Goal: Task Accomplishment & Management: Manage account settings

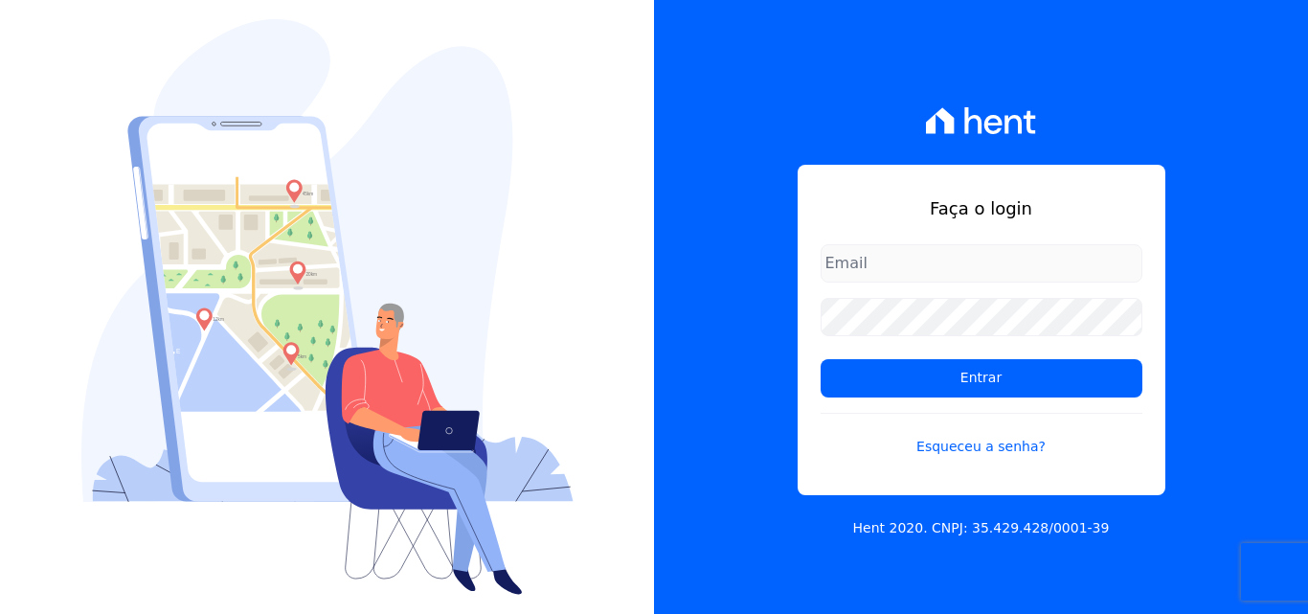
type input "rodrigo.villalva@grupozarin.com.br"
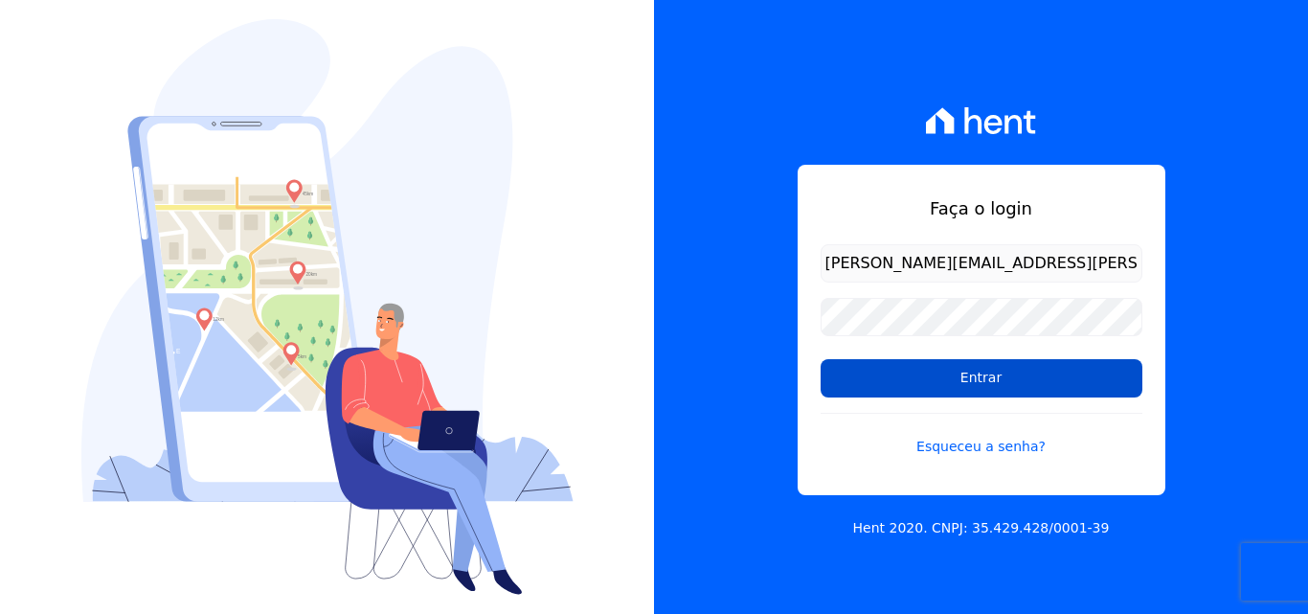
click at [973, 394] on input "Entrar" at bounding box center [982, 378] width 322 height 38
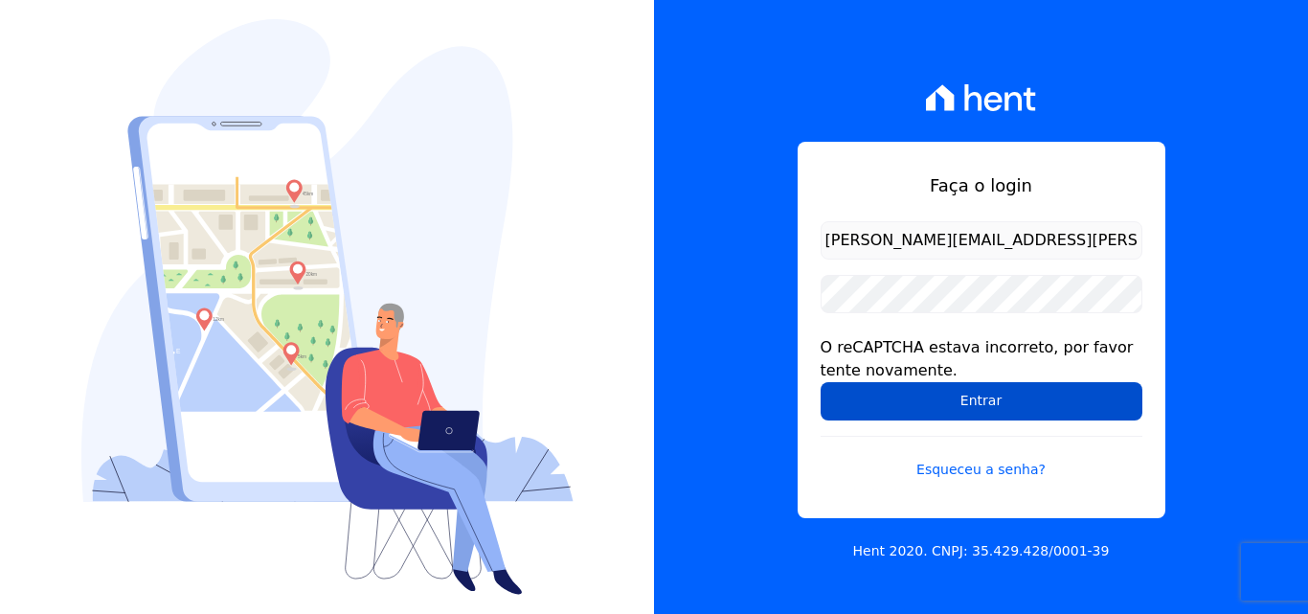
click at [958, 394] on input "Entrar" at bounding box center [982, 401] width 322 height 38
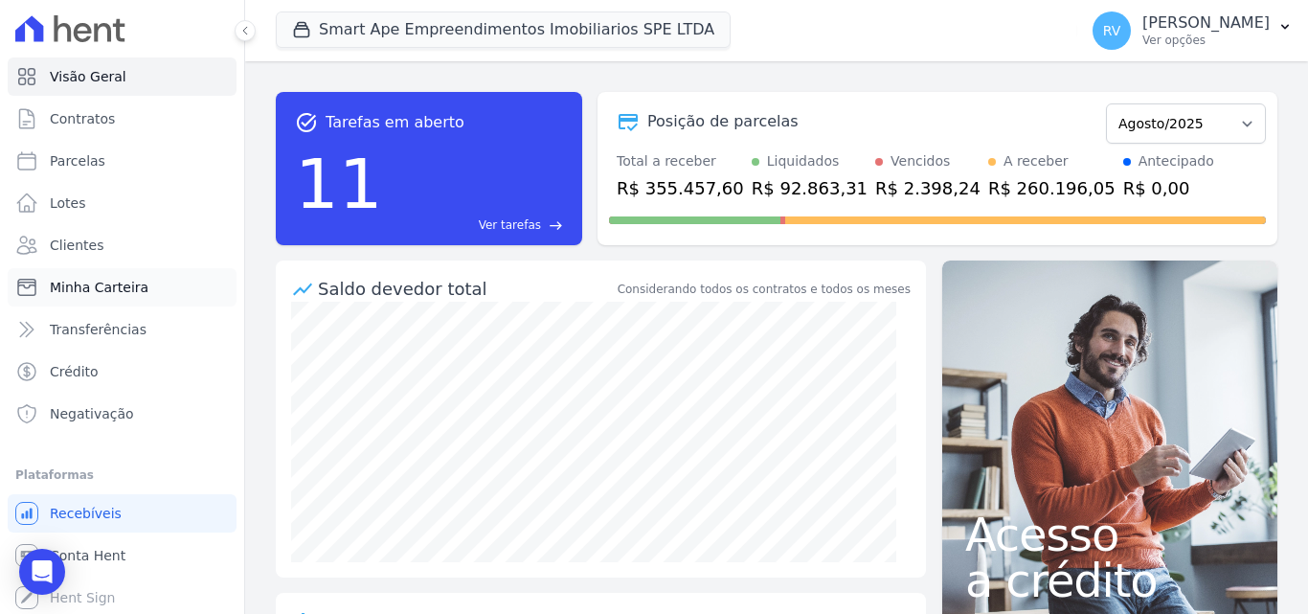
click at [101, 284] on span "Minha Carteira" at bounding box center [99, 287] width 99 height 19
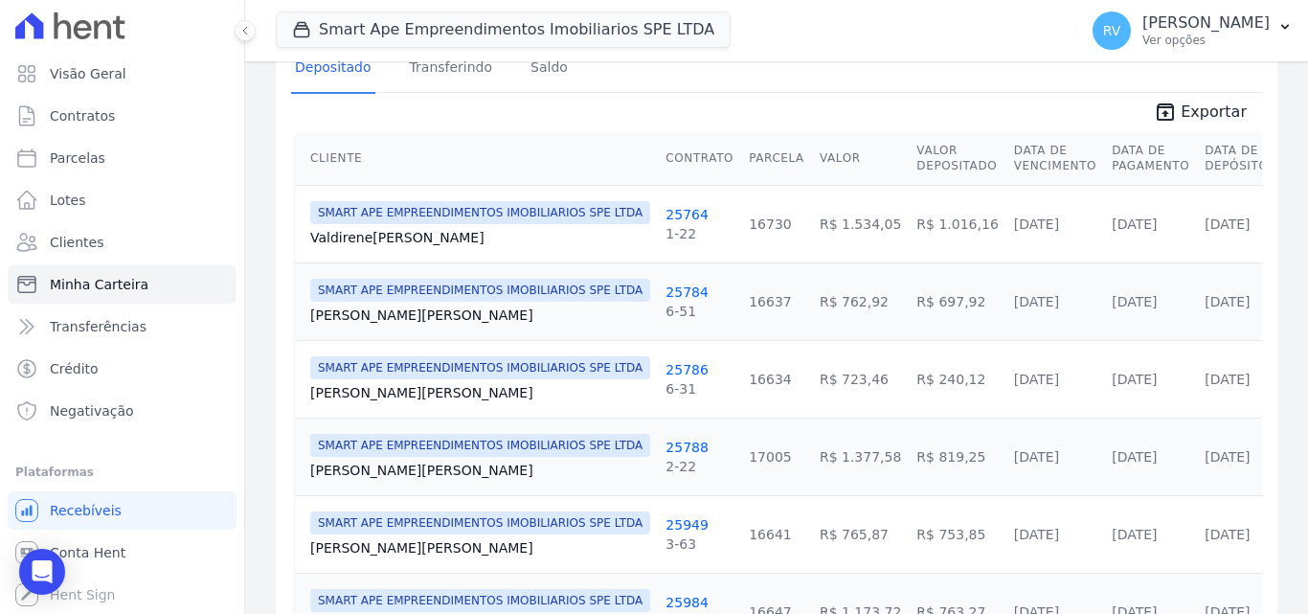
scroll to position [383, 0]
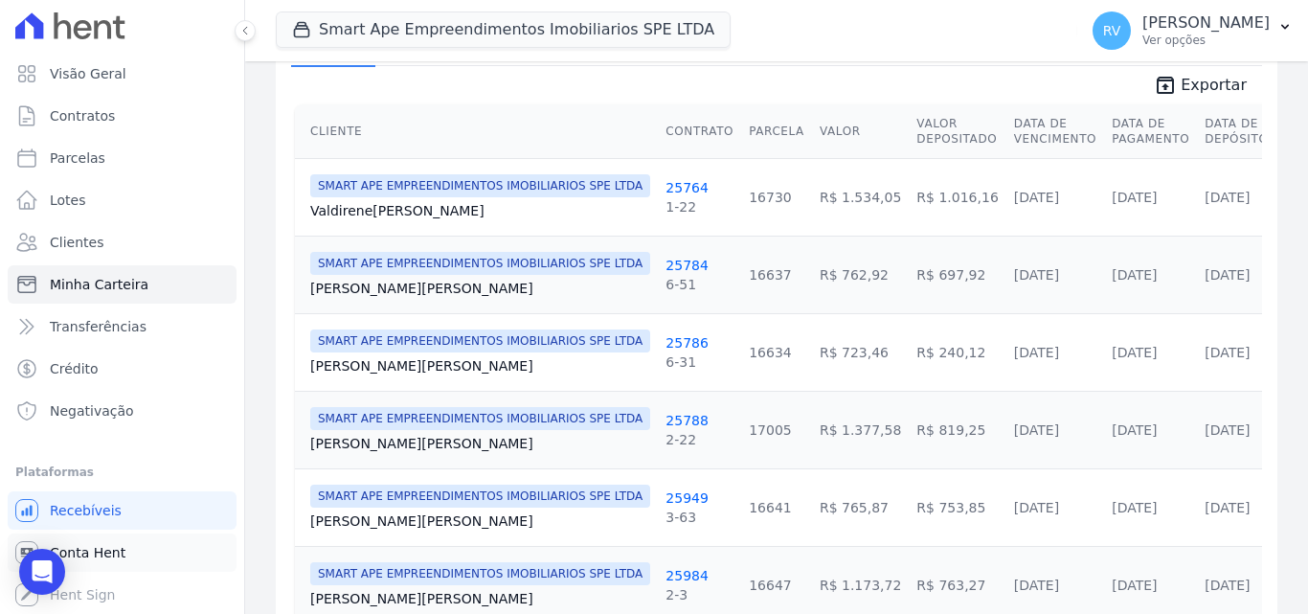
click at [99, 554] on span "Conta Hent" at bounding box center [88, 552] width 76 height 19
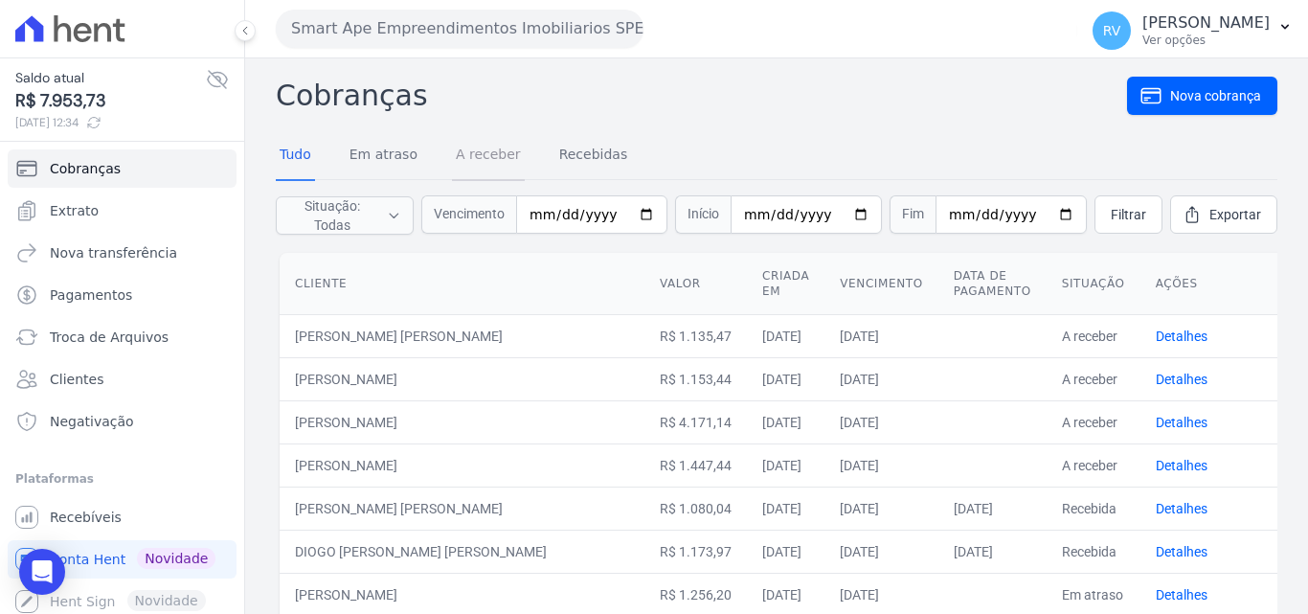
click at [471, 151] on link "A receber" at bounding box center [488, 156] width 73 height 50
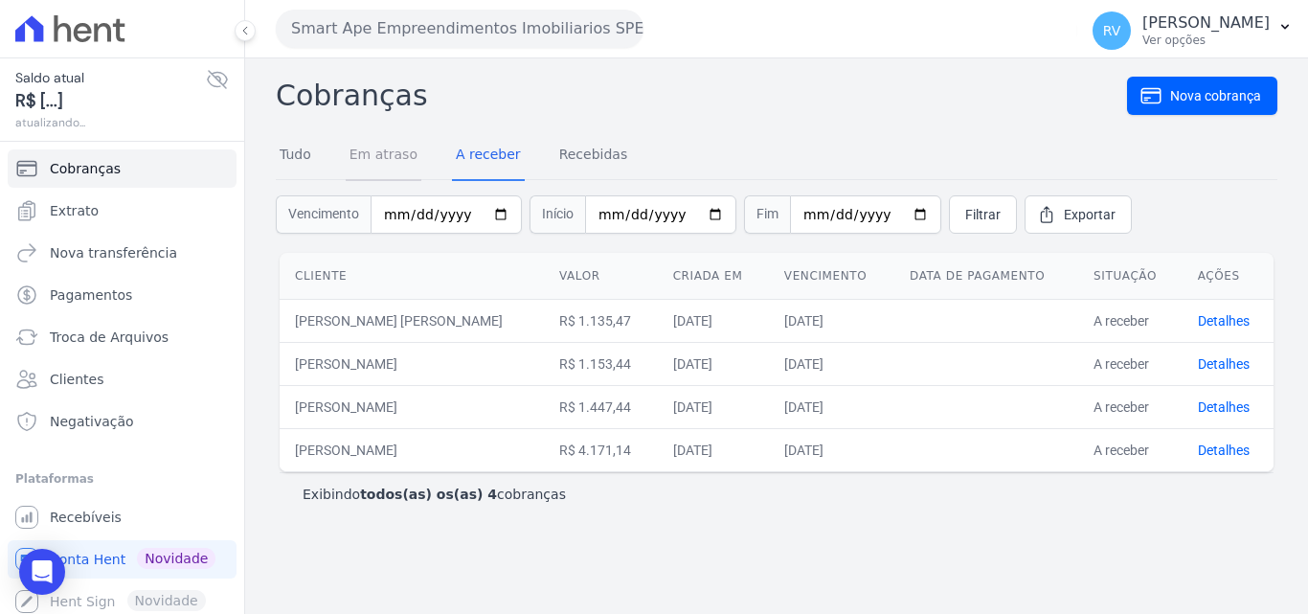
click at [381, 157] on link "Em atraso" at bounding box center [384, 156] width 76 height 50
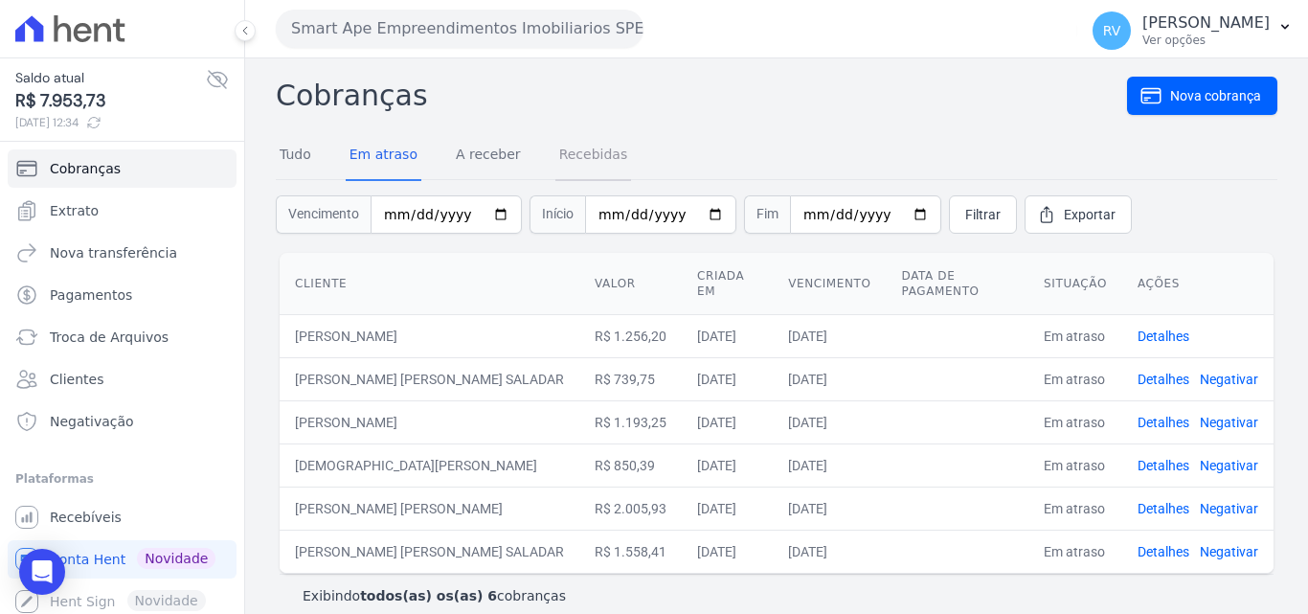
click at [590, 146] on link "Recebidas" at bounding box center [593, 156] width 77 height 50
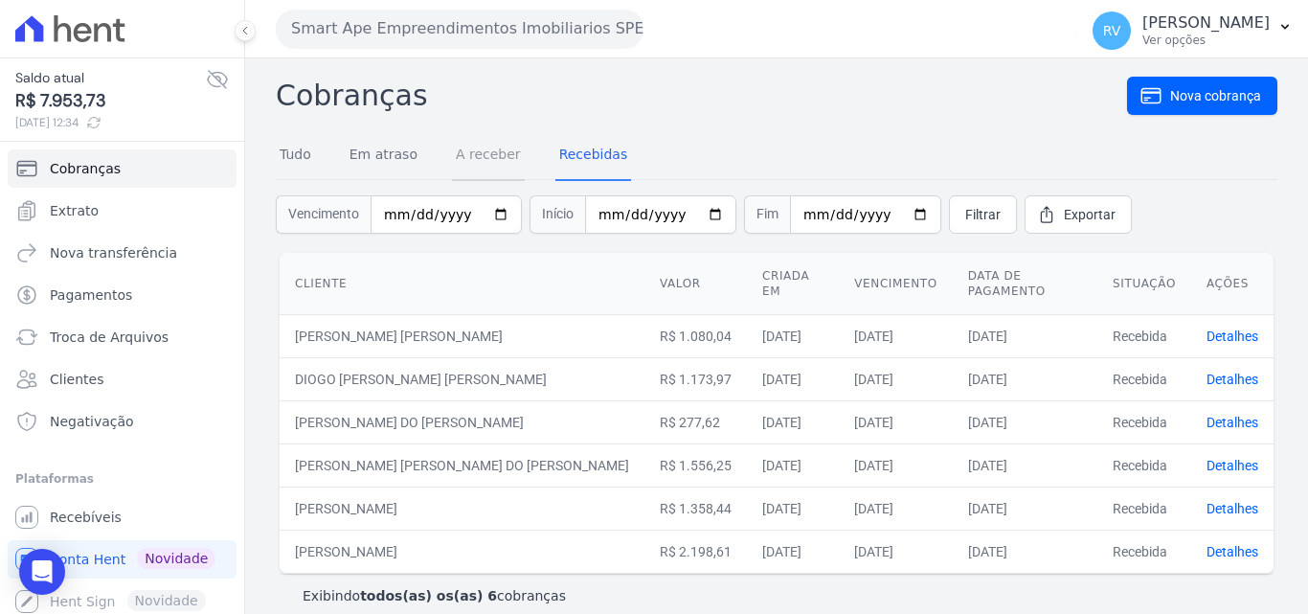
click at [492, 155] on link "A receber" at bounding box center [488, 156] width 73 height 50
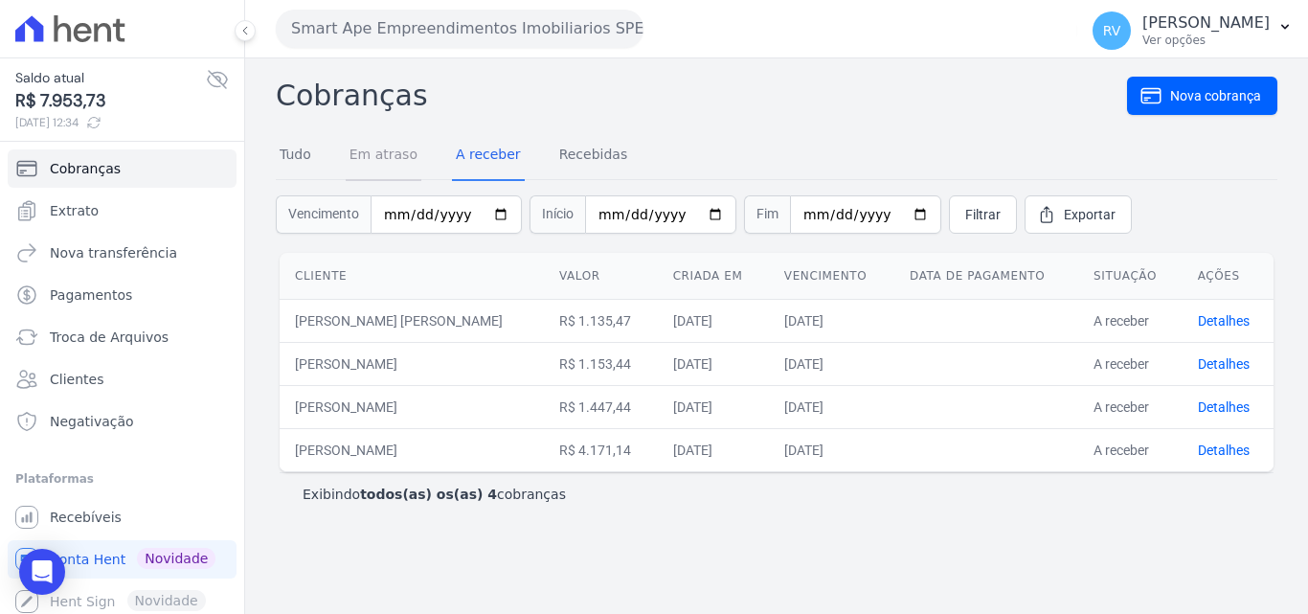
click at [384, 152] on link "Em atraso" at bounding box center [384, 156] width 76 height 50
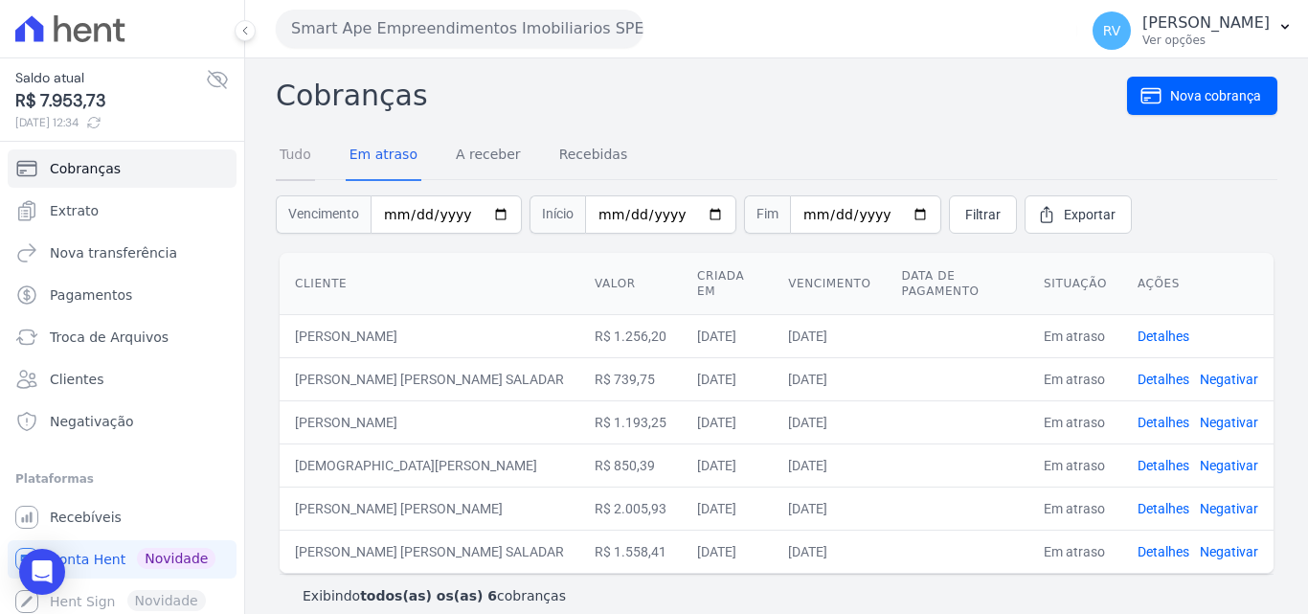
click at [312, 154] on link "Tudo" at bounding box center [295, 156] width 39 height 50
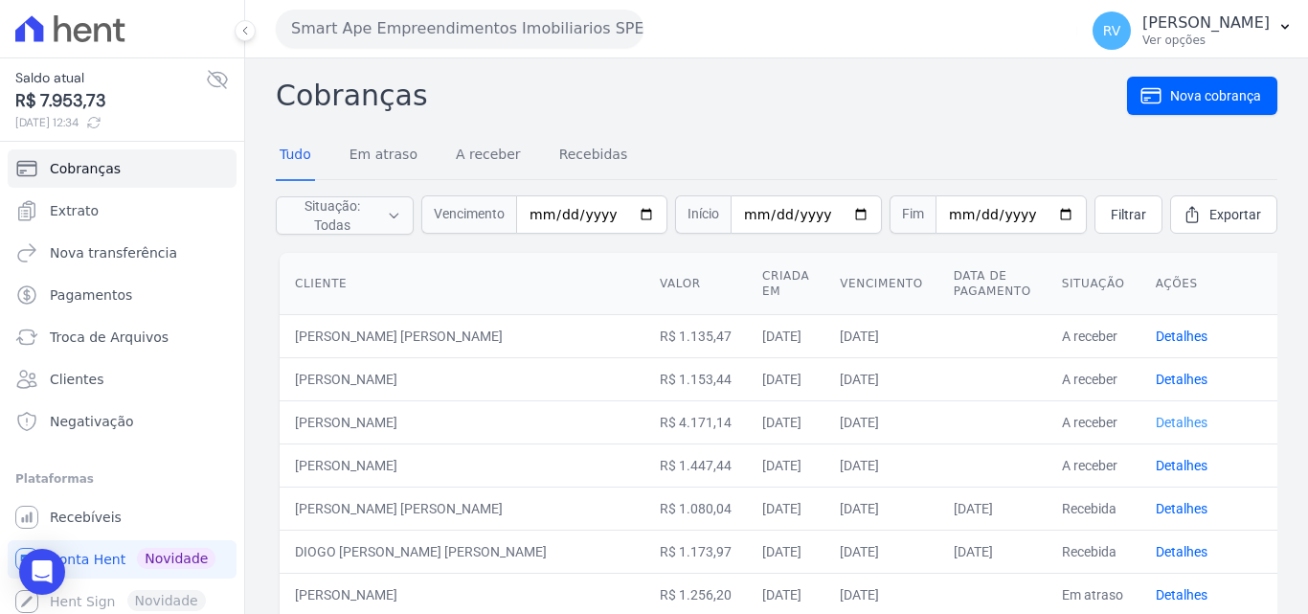
click at [1156, 420] on link "Detalhes" at bounding box center [1182, 422] width 52 height 15
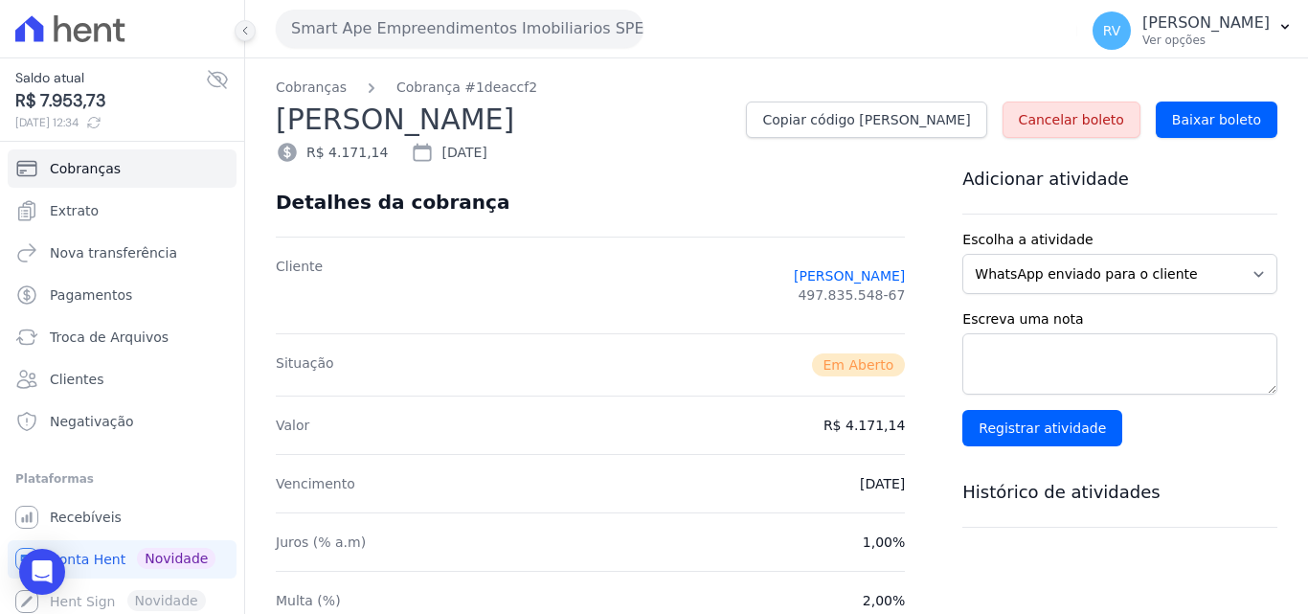
click at [243, 28] on icon at bounding box center [244, 30] width 11 height 11
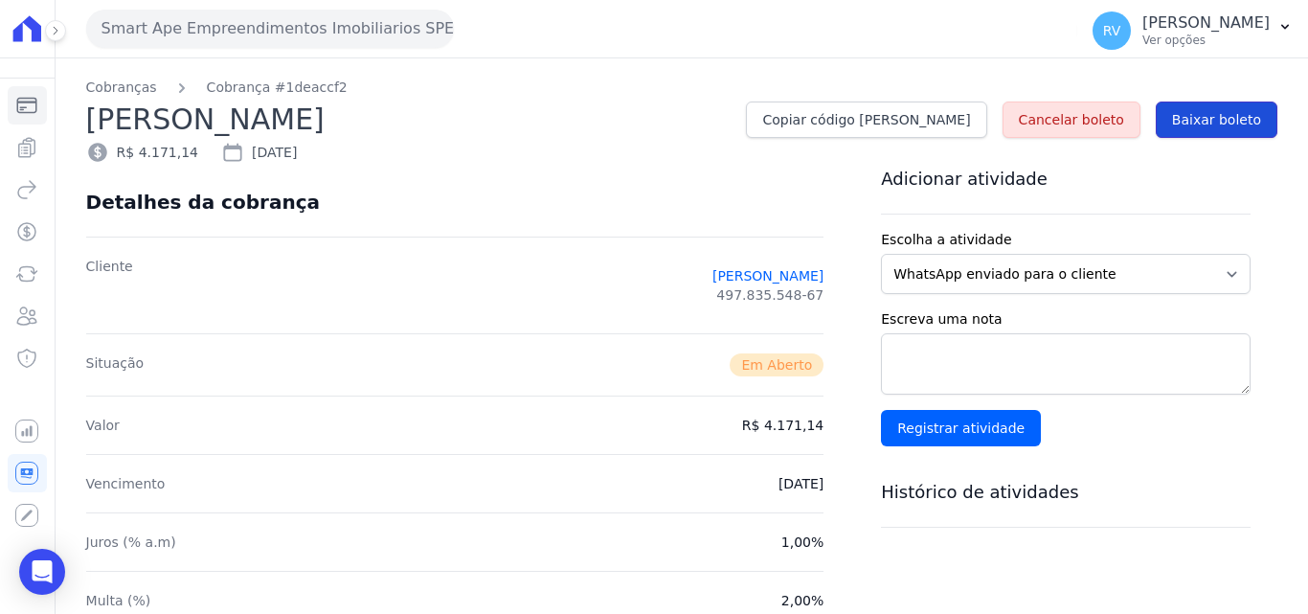
click at [1193, 116] on span "Baixar boleto" at bounding box center [1216, 119] width 89 height 19
click at [58, 27] on icon at bounding box center [55, 30] width 11 height 11
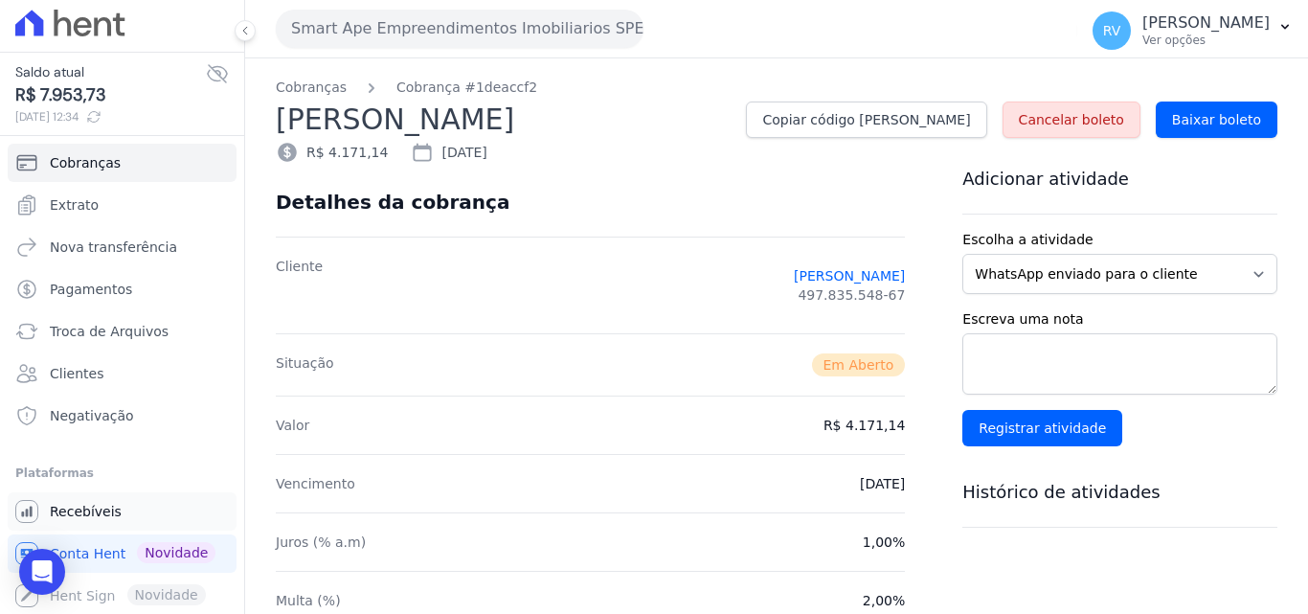
scroll to position [7, 0]
click at [80, 552] on span "Conta Hent" at bounding box center [88, 552] width 76 height 19
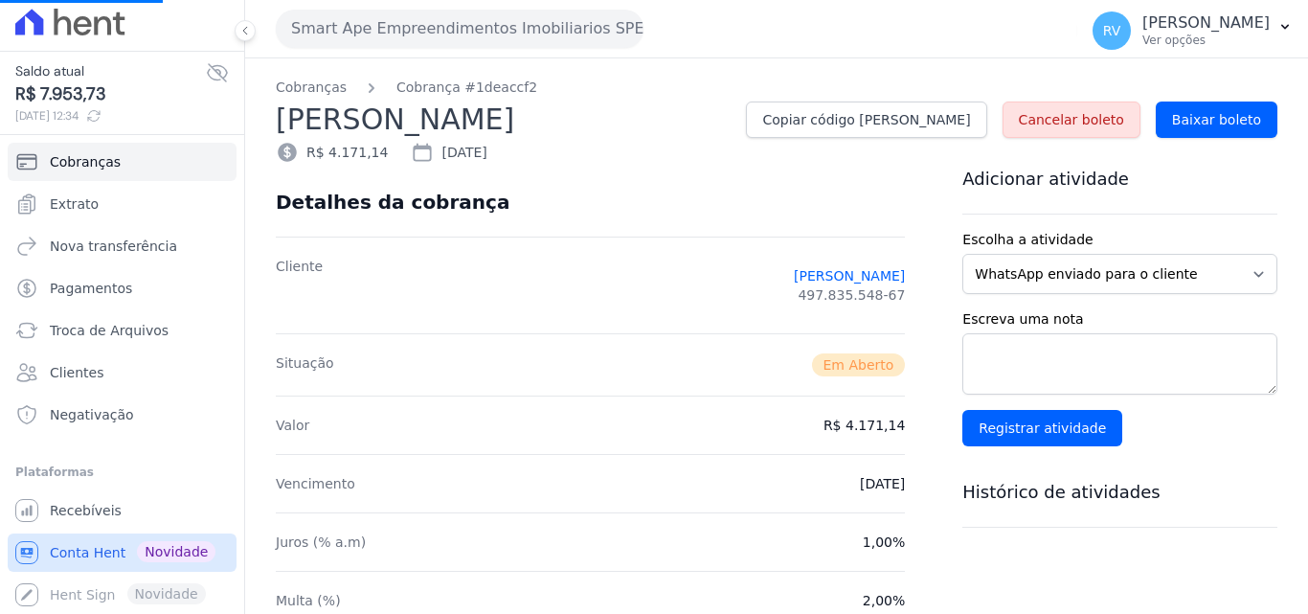
click at [83, 545] on span "Conta Hent" at bounding box center [88, 552] width 76 height 19
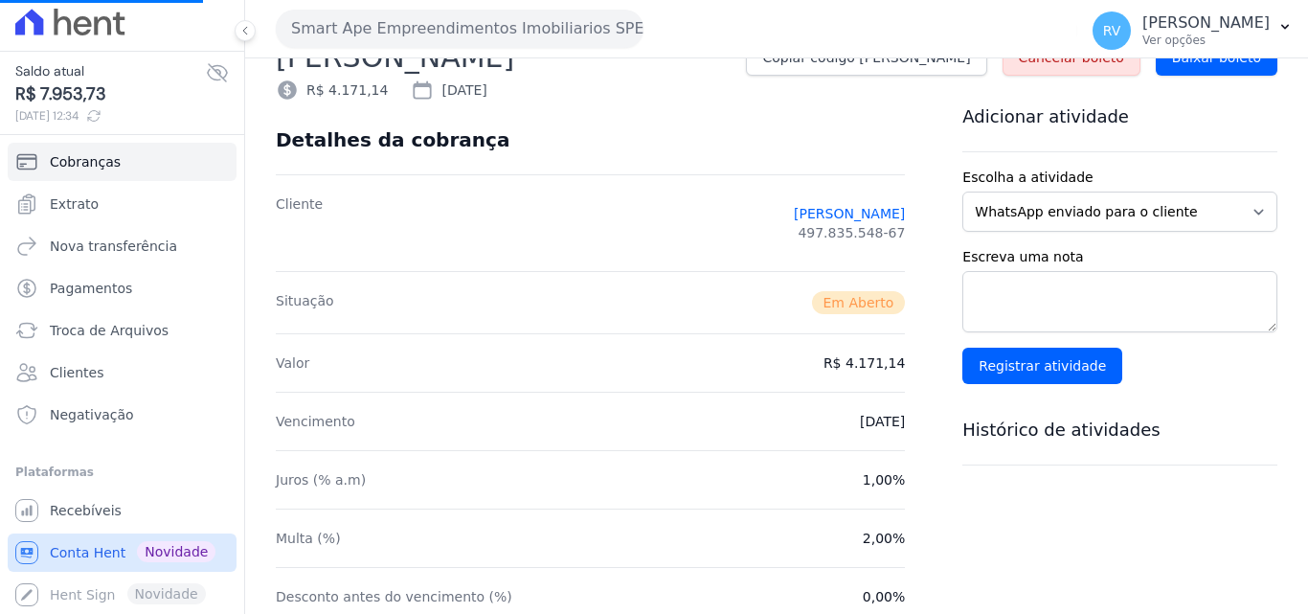
scroll to position [156, 0]
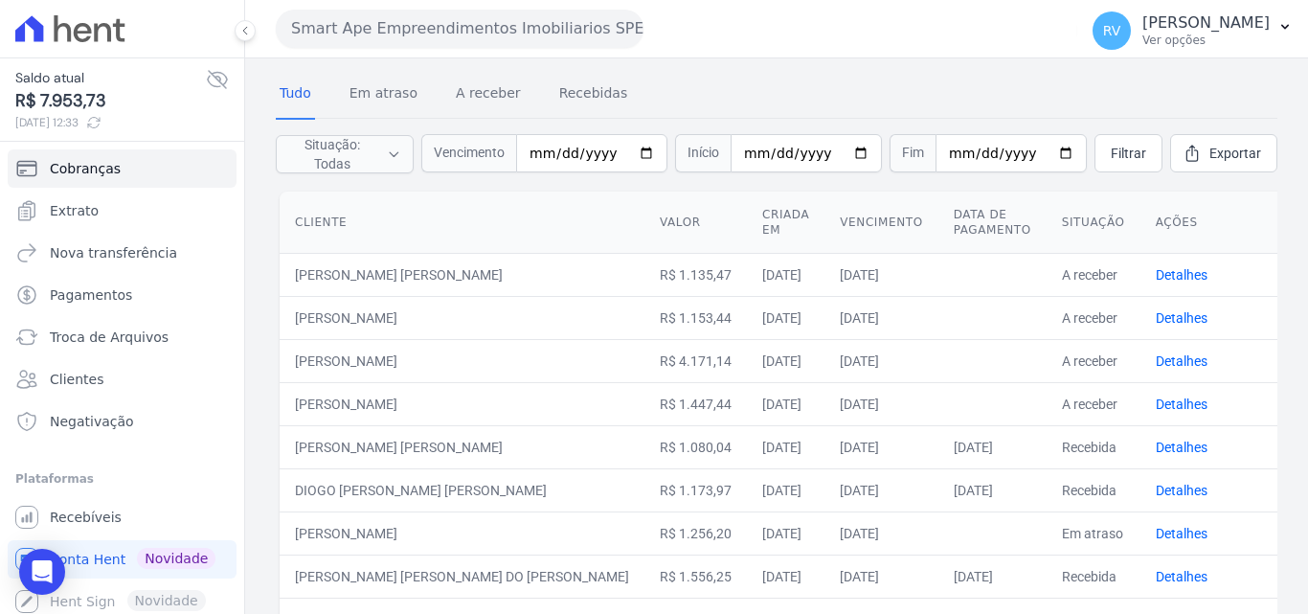
scroll to position [96, 0]
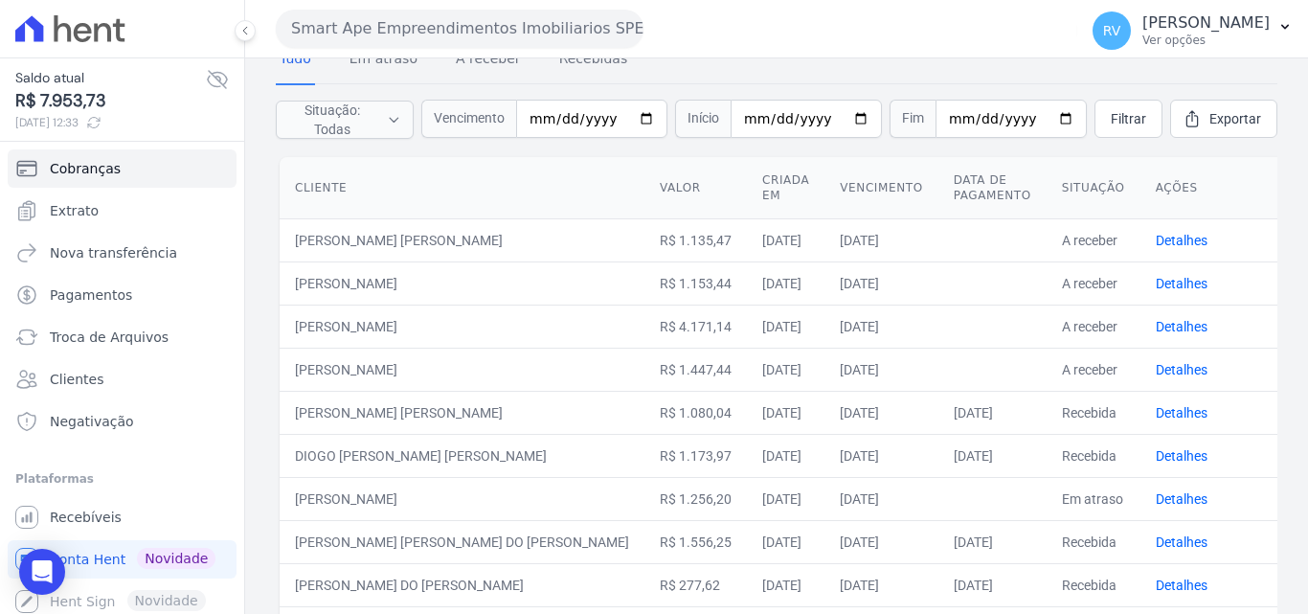
click at [431, 30] on button "Smart Ape Empreendimentos Imobiliarios SPE LTDA" at bounding box center [460, 29] width 368 height 38
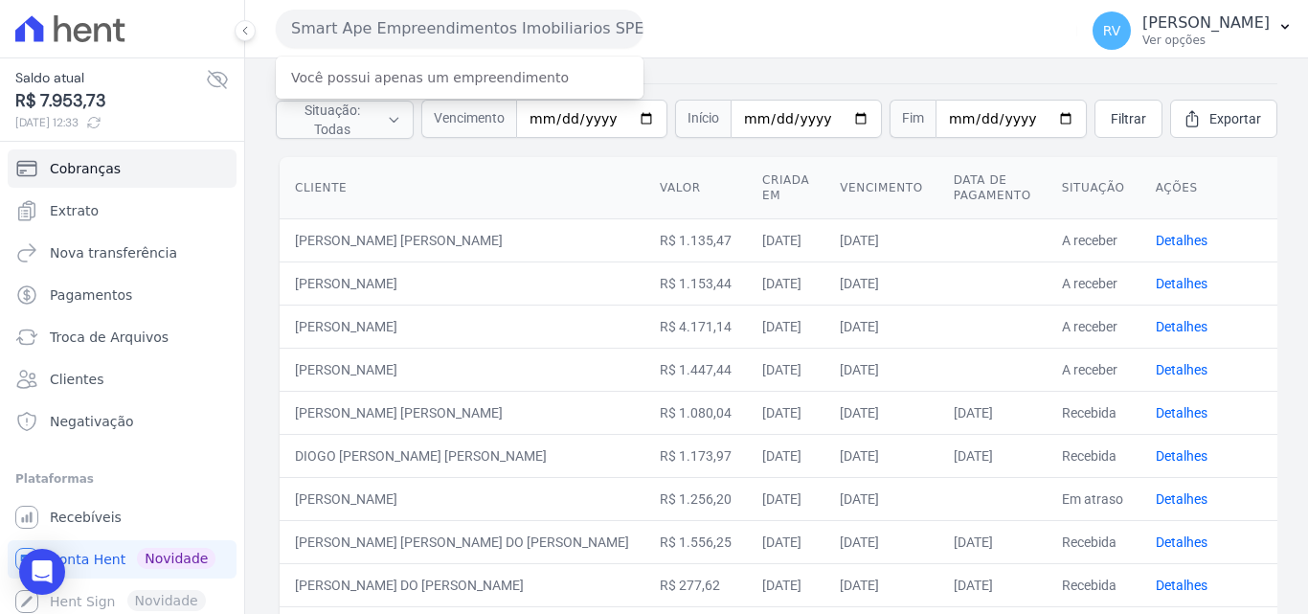
click at [852, 53] on div "Smart Ape Empreendimentos Imobiliarios SPE LTDA Você possui apenas um empreendi…" at bounding box center [673, 28] width 794 height 59
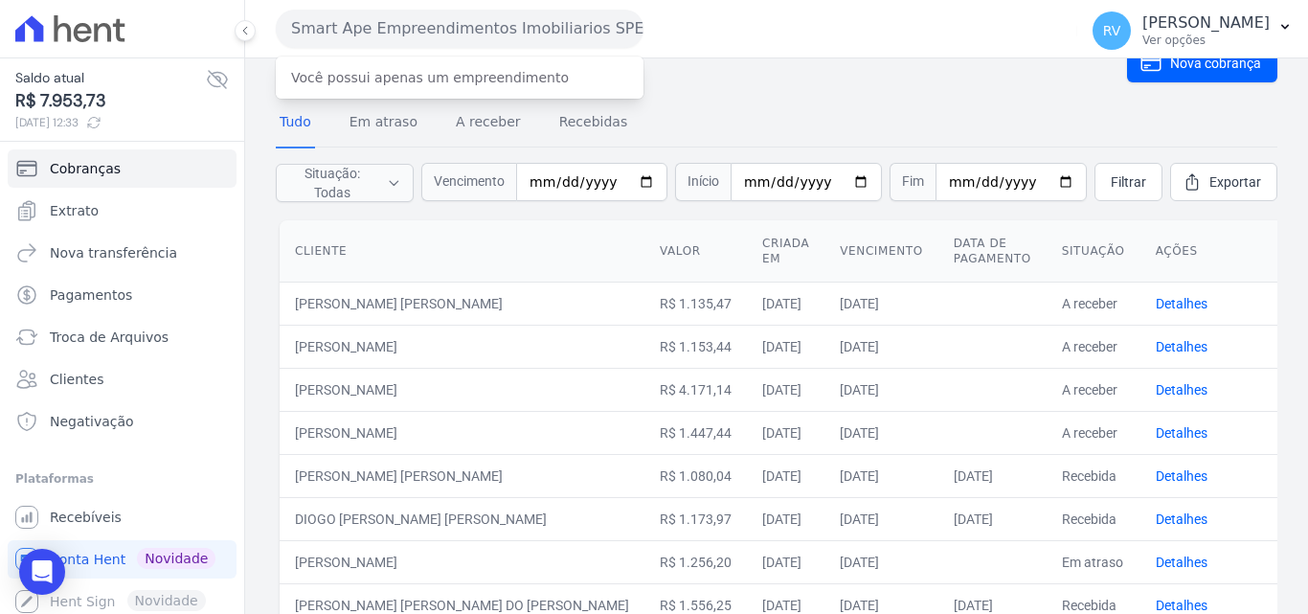
scroll to position [0, 0]
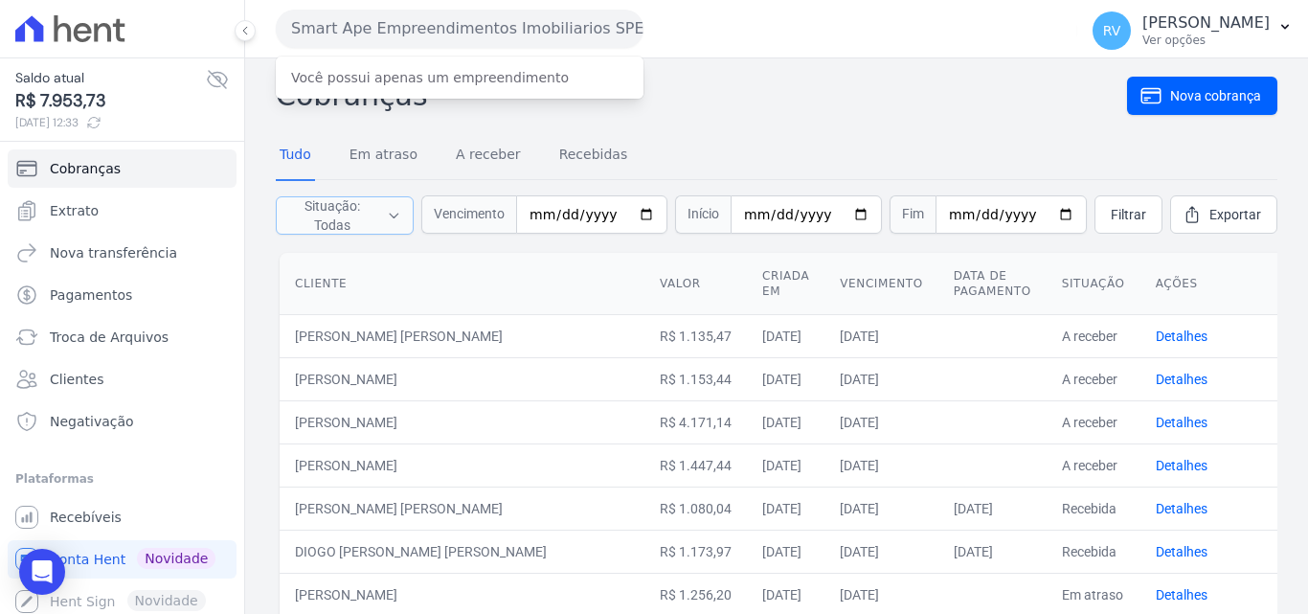
click at [395, 212] on icon "button" at bounding box center [394, 215] width 14 height 19
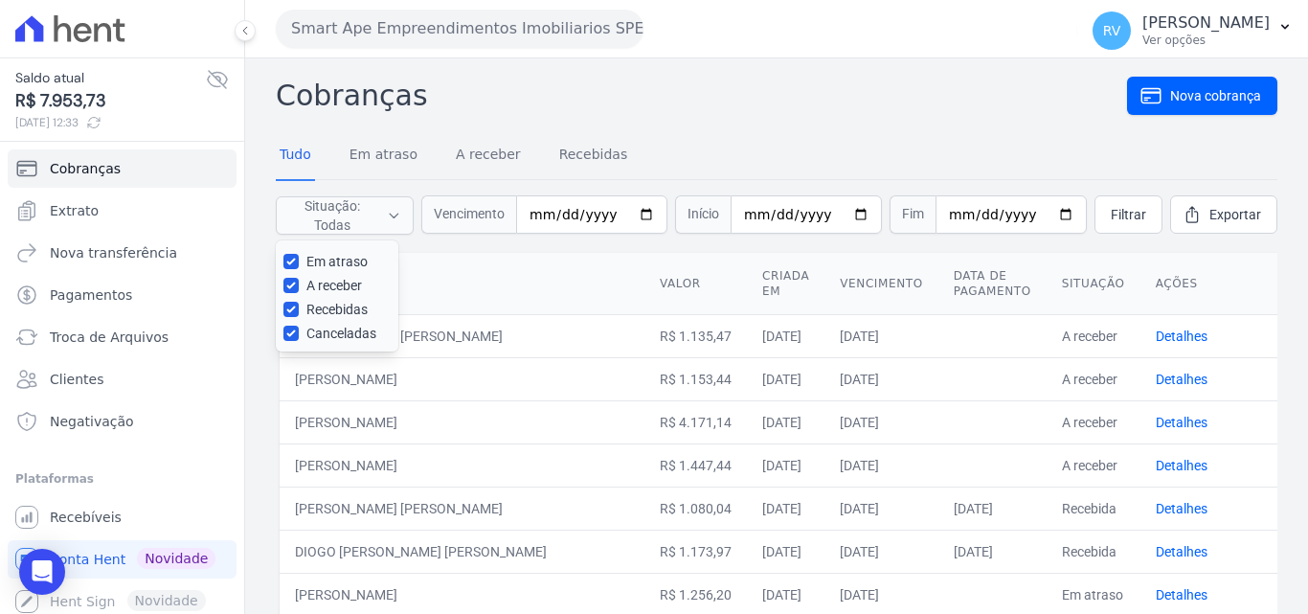
click at [680, 170] on nav "Tudo Em atraso A receber Recebidas" at bounding box center [776, 156] width 1001 height 48
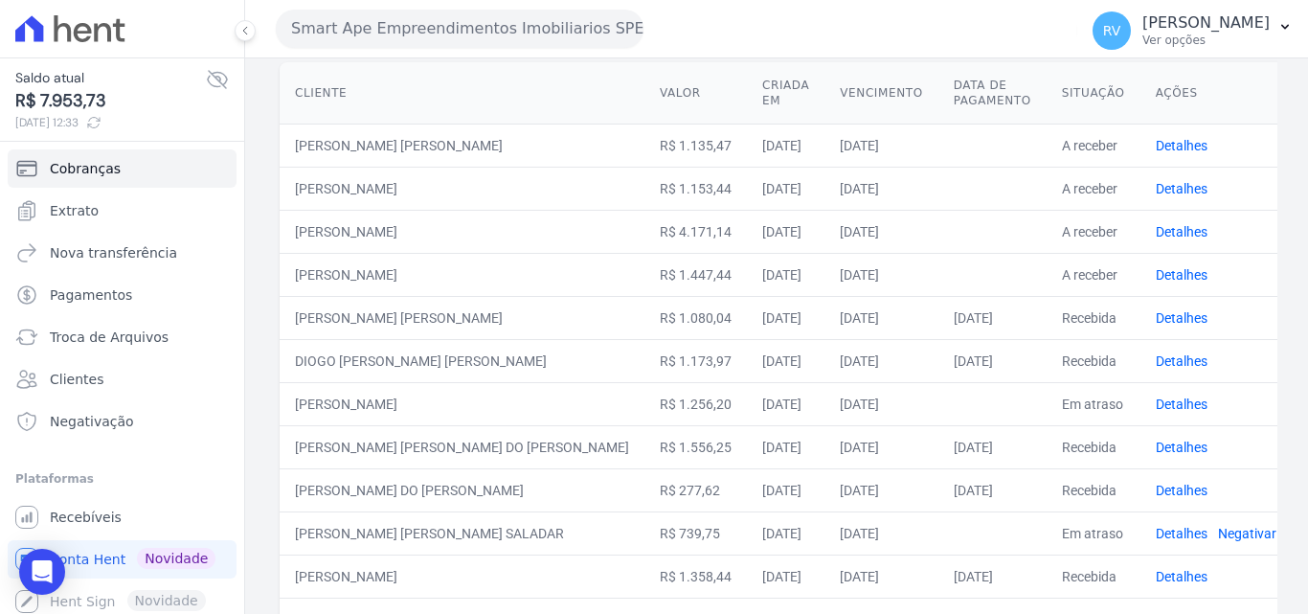
scroll to position [191, 0]
